Goal: Task Accomplishment & Management: Manage account settings

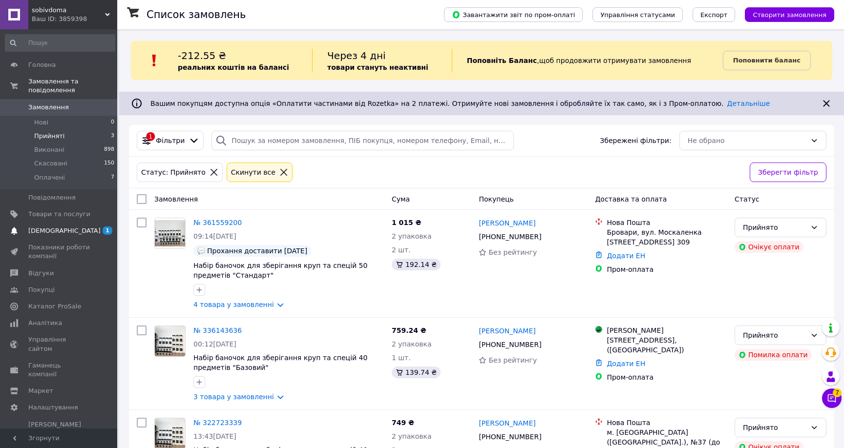
click at [58, 228] on span "[DEMOGRAPHIC_DATA]" at bounding box center [64, 231] width 72 height 9
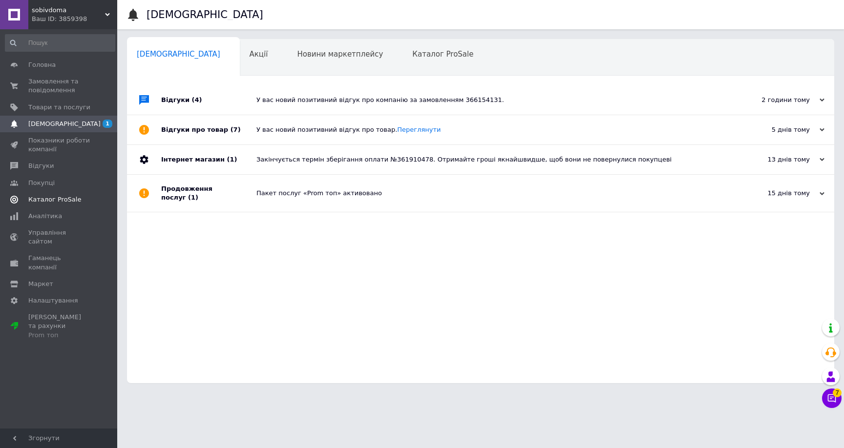
click at [51, 201] on span "Каталог ProSale" at bounding box center [54, 199] width 53 height 9
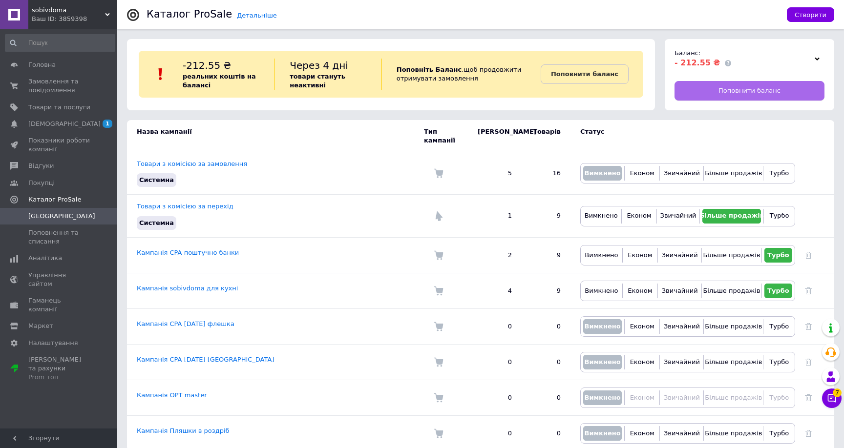
click at [773, 92] on span "Поповнити баланс" at bounding box center [749, 90] width 62 height 9
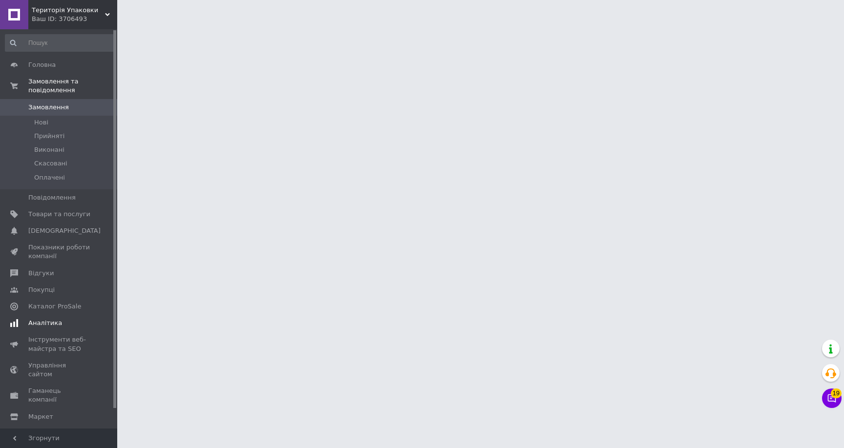
click at [45, 321] on span "Аналітика" at bounding box center [45, 323] width 34 height 9
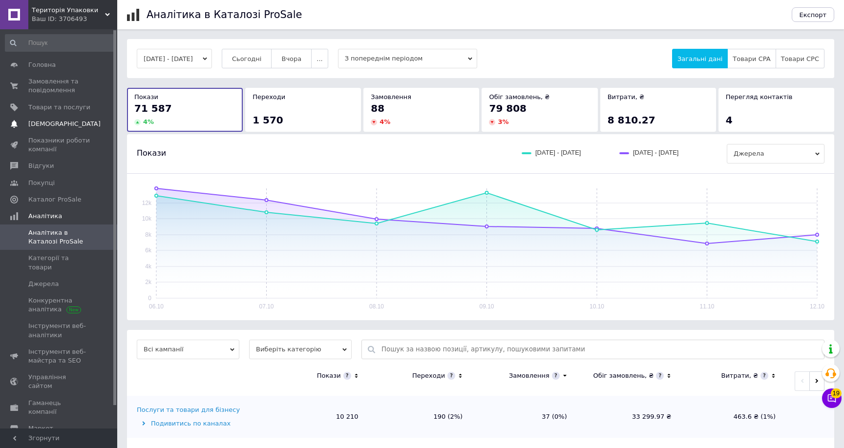
click at [62, 124] on span "[DEMOGRAPHIC_DATA]" at bounding box center [64, 124] width 72 height 9
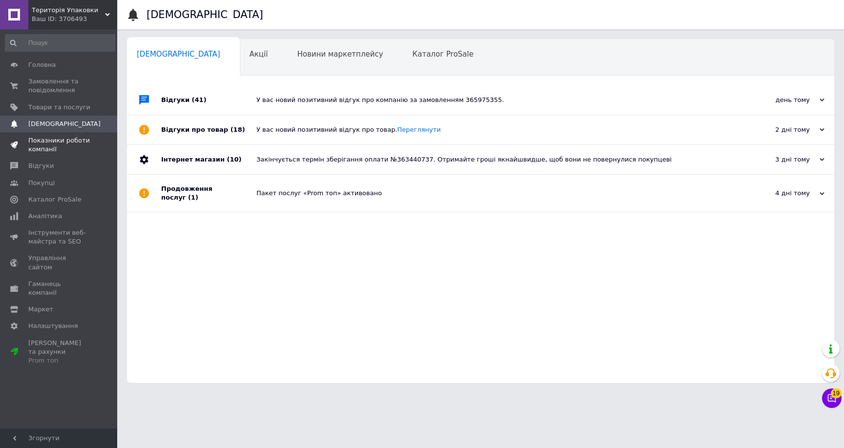
click at [50, 147] on span "Показники роботи компанії" at bounding box center [59, 145] width 62 height 18
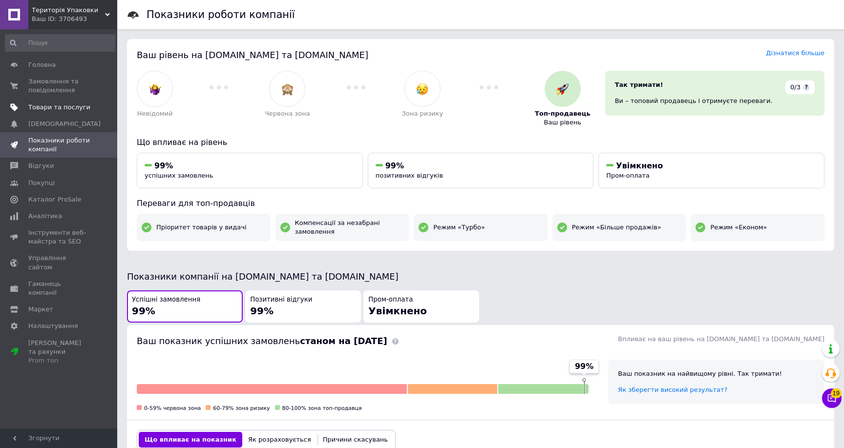
click at [69, 103] on span "Товари та послуги" at bounding box center [59, 107] width 62 height 9
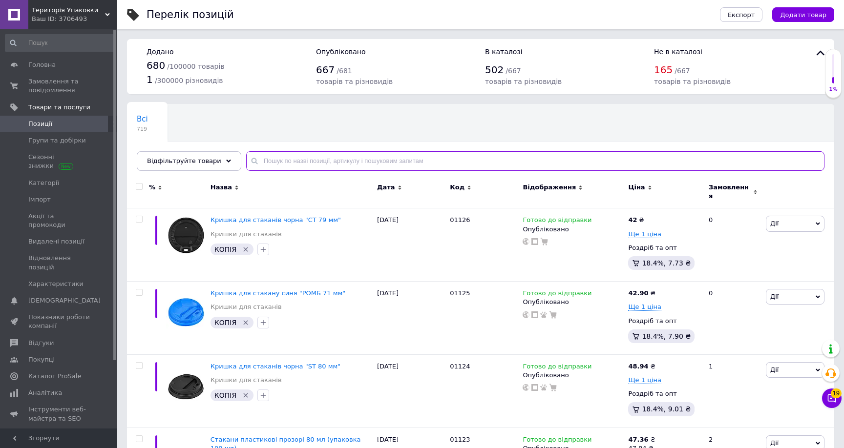
click at [293, 155] on input "text" at bounding box center [535, 161] width 578 height 20
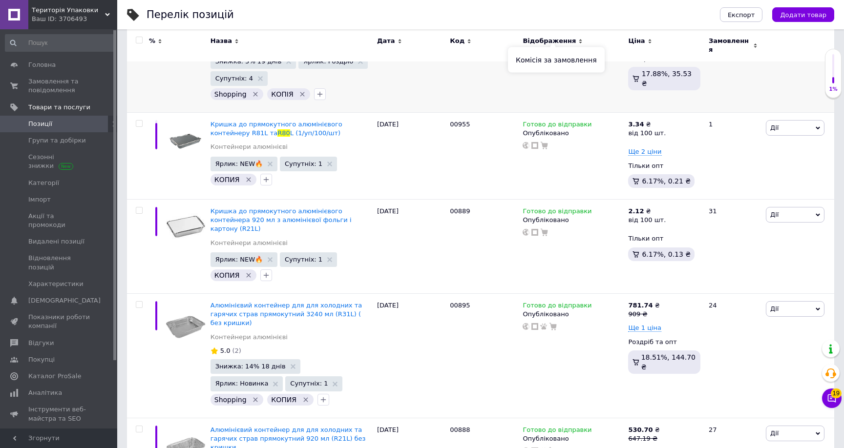
scroll to position [305, 0]
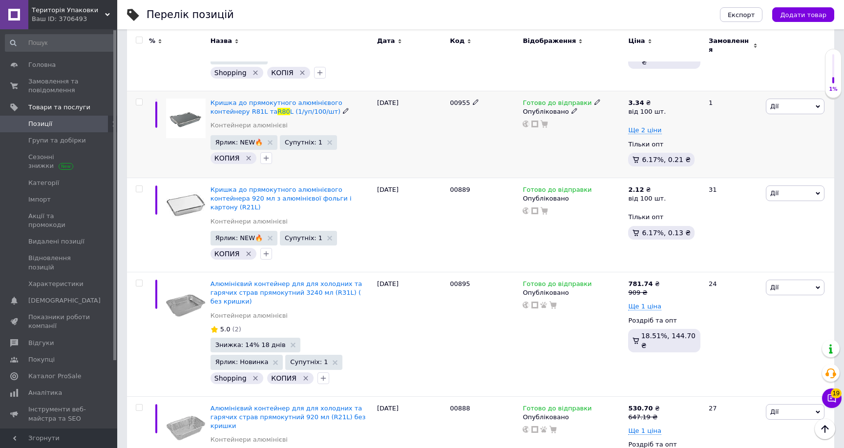
type input "R80"
click at [587, 99] on div "Готово до відправки" at bounding box center [562, 103] width 78 height 9
click at [616, 126] on li "Немає в наявності" at bounding box center [649, 133] width 93 height 14
click at [573, 144] on div "Готово до відправки Наявність Немає в наявності В наявності Під замовлення Гото…" at bounding box center [572, 134] width 105 height 87
click at [632, 126] on span "Ще 2 ціни" at bounding box center [644, 130] width 33 height 8
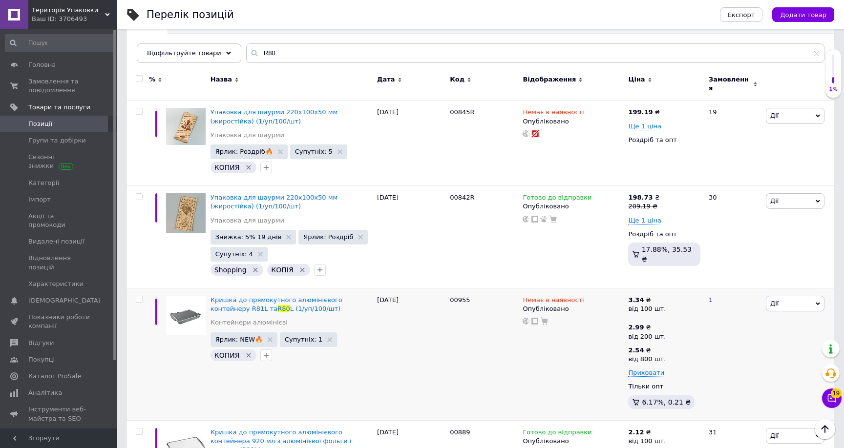
scroll to position [0, 0]
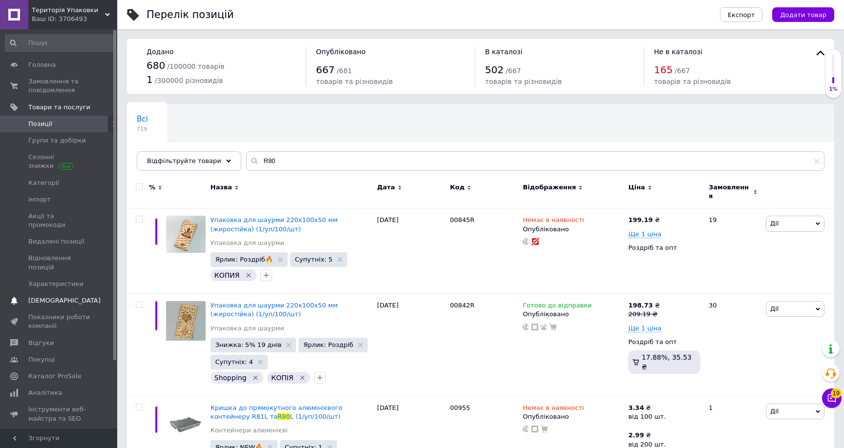
click at [66, 296] on span "[DEMOGRAPHIC_DATA]" at bounding box center [59, 300] width 62 height 9
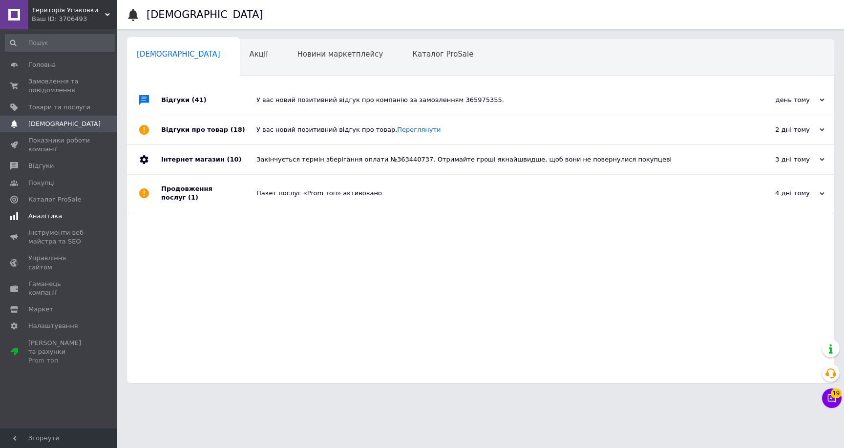
click at [64, 218] on span "Аналітика" at bounding box center [59, 216] width 62 height 9
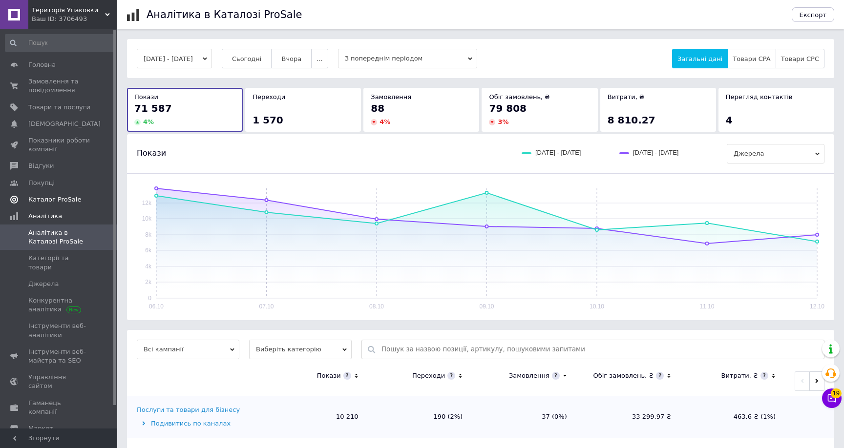
click at [63, 193] on link "Каталог ProSale" at bounding box center [60, 199] width 120 height 17
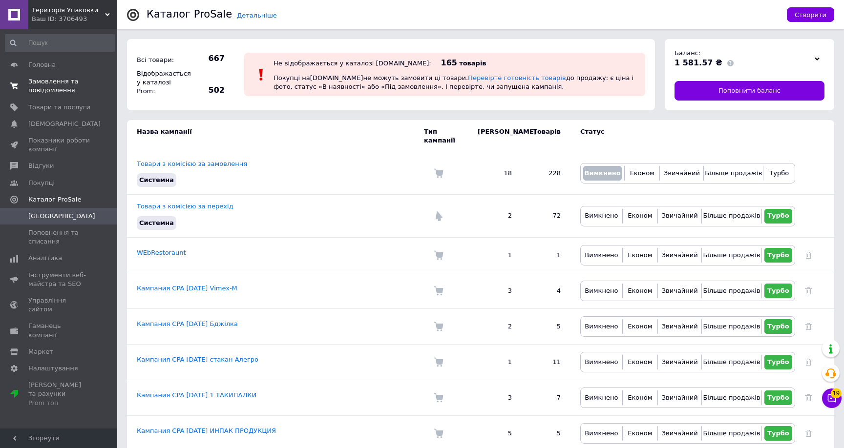
click at [56, 87] on span "Замовлення та повідомлення" at bounding box center [59, 86] width 62 height 18
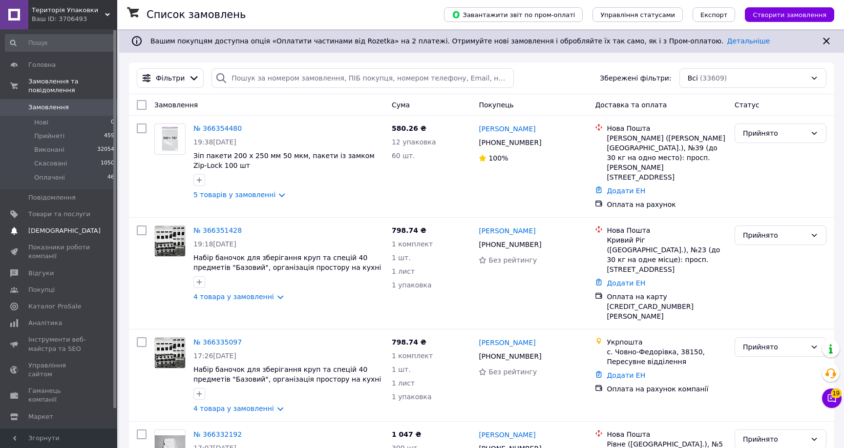
click at [48, 228] on span "[DEMOGRAPHIC_DATA]" at bounding box center [64, 231] width 72 height 9
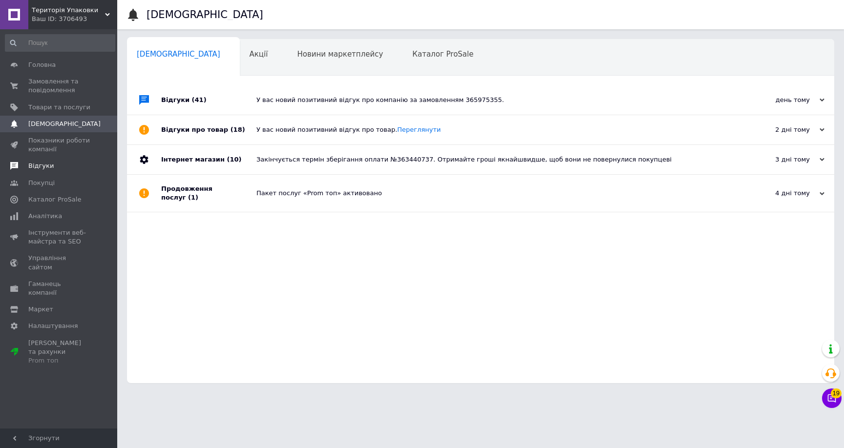
click at [62, 169] on span "Відгуки" at bounding box center [59, 166] width 62 height 9
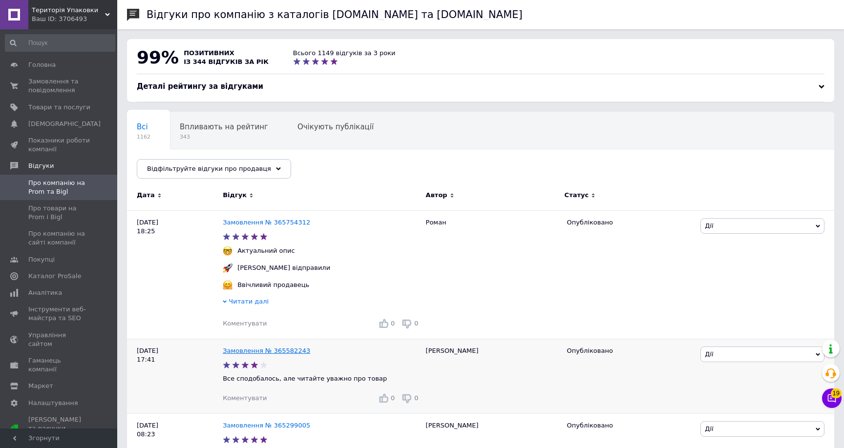
click at [262, 350] on link "Замовлення № 365582243" at bounding box center [266, 350] width 87 height 7
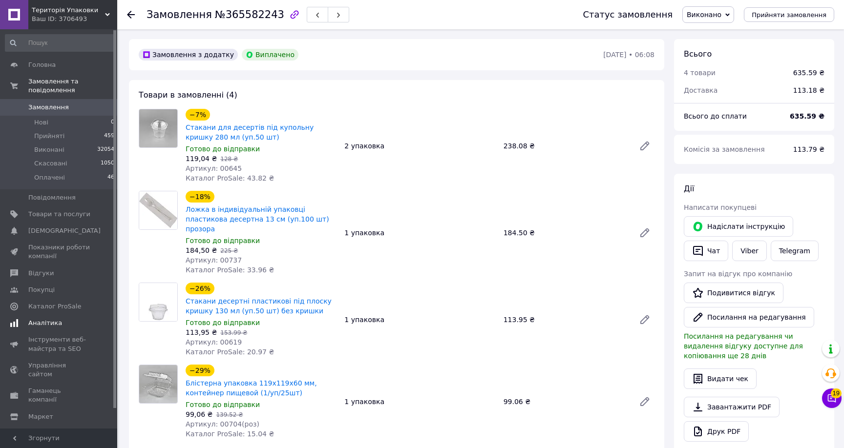
click at [49, 322] on span "Аналітика" at bounding box center [45, 323] width 34 height 9
